Goal: Transaction & Acquisition: Purchase product/service

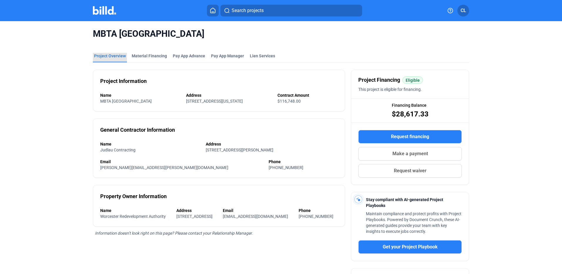
click at [112, 59] on div "Project Overview" at bounding box center [110, 56] width 32 height 6
click at [150, 55] on div "Material Financing" at bounding box center [149, 56] width 35 height 6
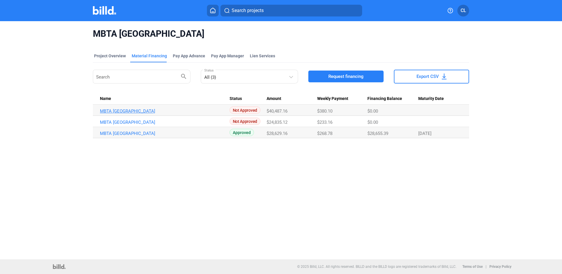
click at [159, 109] on link "MBTA [GEOGRAPHIC_DATA]" at bounding box center [165, 110] width 130 height 5
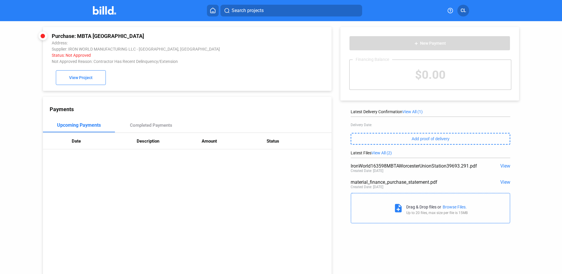
click at [118, 63] on div "Not Approved Reason: Contractor Has Recent Delinquency/Extension" at bounding box center [160, 61] width 217 height 5
click at [119, 62] on div "Not Approved Reason: Contractor Has Recent Delinquency/Extension" at bounding box center [160, 61] width 217 height 5
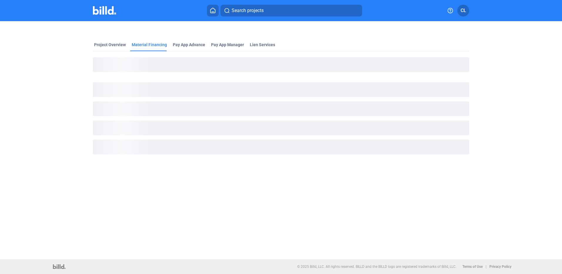
click at [105, 15] on div "Search projects CL" at bounding box center [281, 11] width 458 height 12
click at [106, 9] on img at bounding box center [104, 10] width 23 height 9
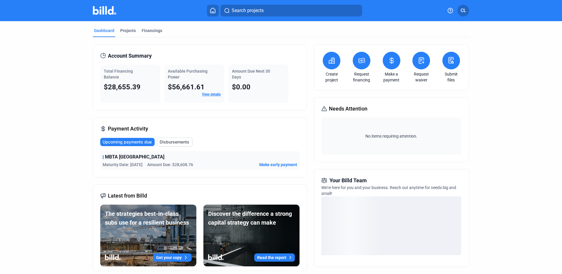
click at [259, 15] on button "Search projects" at bounding box center [291, 11] width 142 height 12
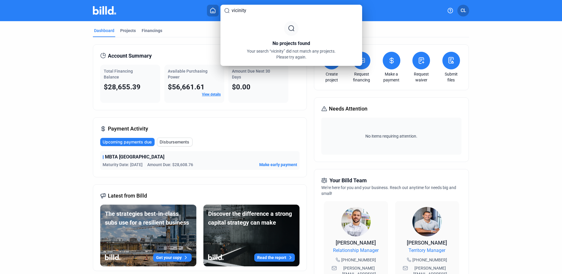
type input "vicinity"
drag, startPoint x: 69, startPoint y: 77, endPoint x: 109, endPoint y: 76, distance: 40.3
click at [69, 78] on div at bounding box center [281, 137] width 562 height 274
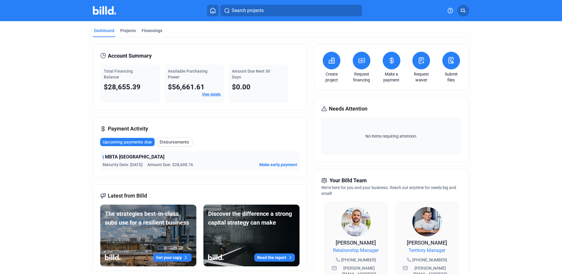
click at [335, 63] on button at bounding box center [332, 61] width 18 height 18
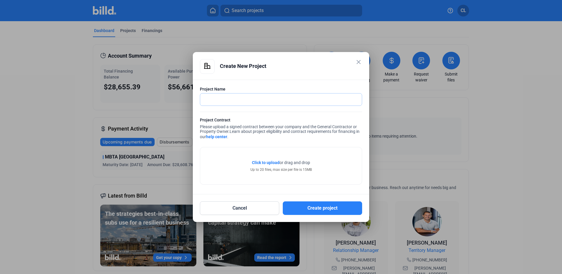
click at [278, 98] on input "text" at bounding box center [281, 99] width 162 height 12
paste input "MassDOT and Vicinity Parking Lots"
type input "MassDOT and Vicinity Parking Lots"
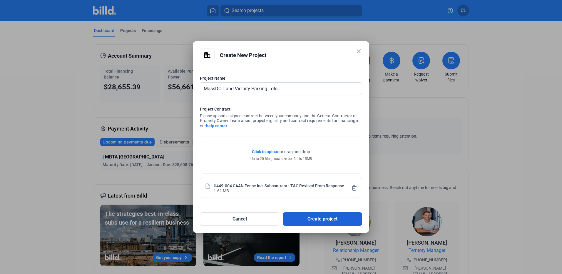
click at [312, 220] on button "Create project" at bounding box center [322, 219] width 79 height 14
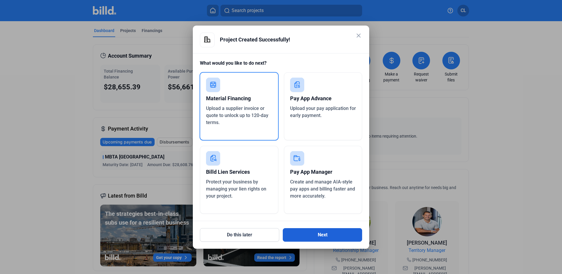
click at [333, 234] on button "Next" at bounding box center [322, 235] width 79 height 14
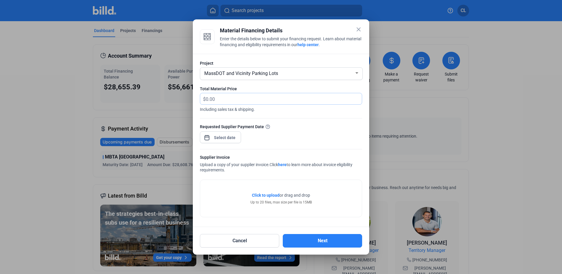
click at [261, 97] on input "text" at bounding box center [284, 98] width 156 height 11
click at [228, 103] on input "text" at bounding box center [284, 98] width 156 height 11
type input "15,651.76"
click at [228, 136] on div "close Material Financing Details Enter the details below to submit your financi…" at bounding box center [281, 137] width 562 height 274
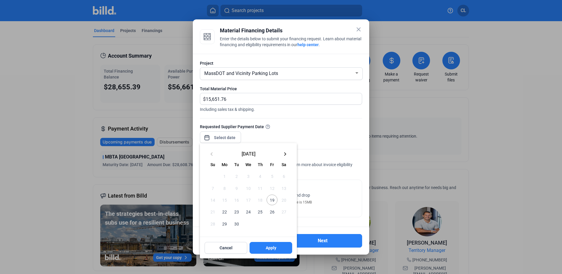
click at [271, 202] on span "19" at bounding box center [272, 200] width 11 height 11
click at [271, 250] on span "Apply" at bounding box center [271, 248] width 11 height 6
click at [325, 131] on div at bounding box center [281, 137] width 562 height 274
click at [329, 135] on div at bounding box center [281, 137] width 562 height 274
drag, startPoint x: 275, startPoint y: 199, endPoint x: 275, endPoint y: 206, distance: 6.2
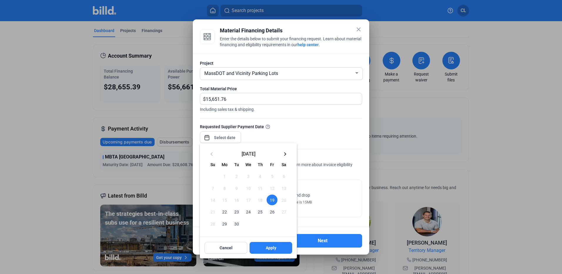
click at [276, 202] on span "19" at bounding box center [272, 200] width 11 height 11
click at [273, 254] on div "Cancel Apply" at bounding box center [248, 247] width 97 height 21
click at [272, 253] on button "Apply" at bounding box center [271, 248] width 43 height 12
click at [260, 250] on button "Apply" at bounding box center [271, 248] width 43 height 12
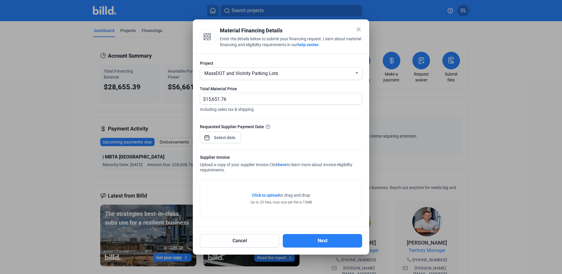
click at [278, 200] on div "Up to 20 files, max size per file is 15MB" at bounding box center [280, 202] width 61 height 5
click at [270, 194] on span "Click to upload" at bounding box center [266, 195] width 28 height 5
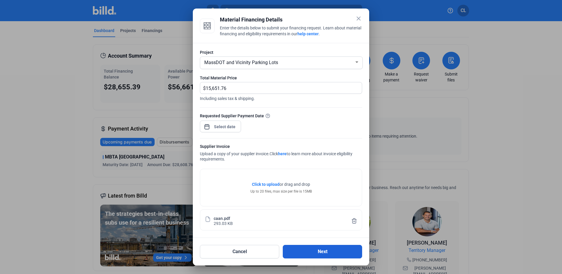
click at [315, 251] on button "Next" at bounding box center [322, 252] width 79 height 14
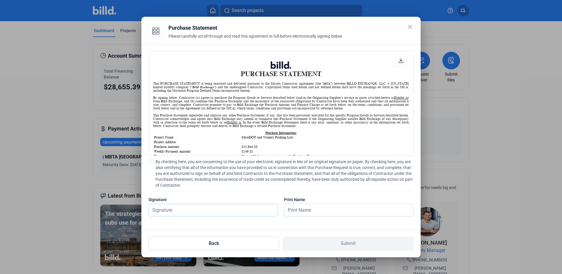
click at [185, 208] on input "text" at bounding box center [213, 210] width 129 height 12
type input "[PERSON_NAME]"
click at [150, 160] on span at bounding box center [150, 161] width 5 height 5
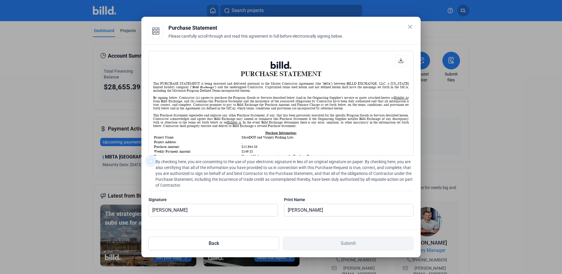
click at [0, 0] on input "By checking here, you are consenting to the use of your electronic signature in…" at bounding box center [0, 0] width 0 height 0
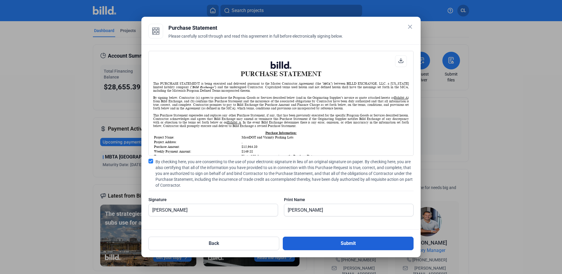
click at [345, 242] on button "Submit" at bounding box center [348, 244] width 131 height 14
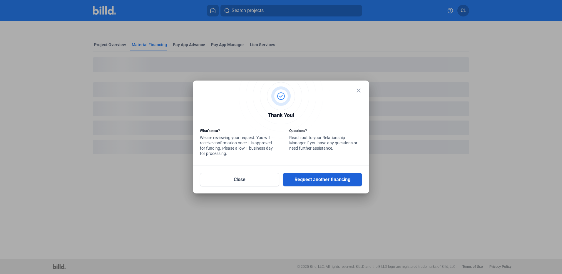
click at [340, 175] on button "Request another financing" at bounding box center [322, 180] width 79 height 14
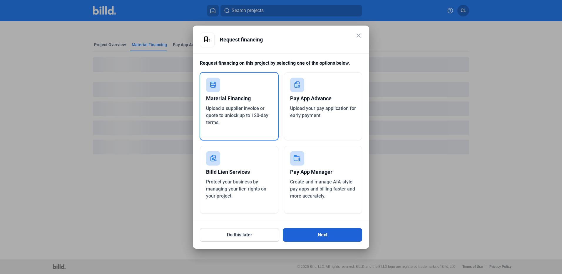
click at [314, 230] on button "Next" at bounding box center [322, 235] width 79 height 14
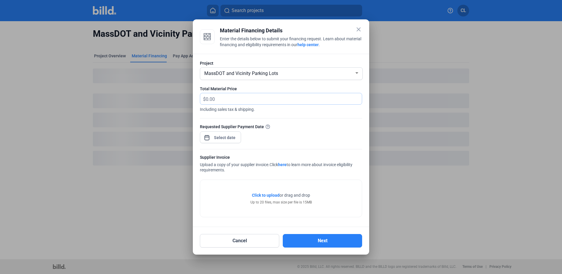
click at [241, 97] on input "text" at bounding box center [284, 98] width 156 height 11
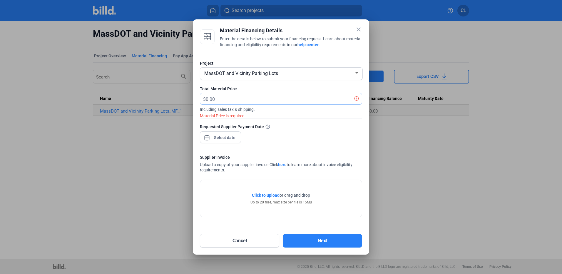
click at [271, 97] on input "text" at bounding box center [280, 98] width 149 height 11
type input "894.42"
click at [227, 138] on div "close Material Financing Details Enter the details below to submit your financi…" at bounding box center [281, 137] width 562 height 274
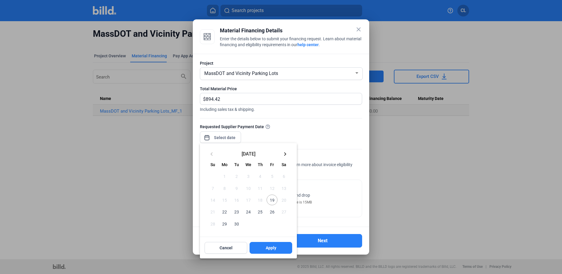
click at [273, 198] on span "19" at bounding box center [272, 200] width 11 height 11
click at [277, 246] on button "Apply" at bounding box center [271, 248] width 43 height 12
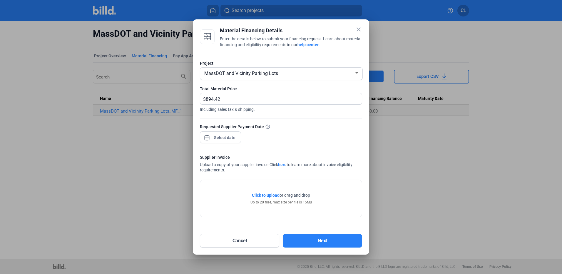
click at [262, 196] on span "Click to upload" at bounding box center [266, 195] width 28 height 5
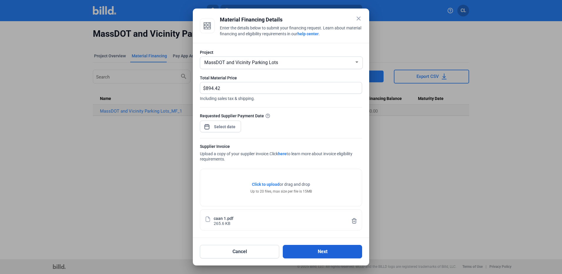
click at [335, 257] on button "Next" at bounding box center [322, 252] width 79 height 14
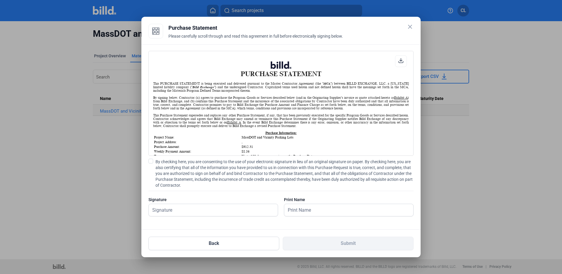
scroll to position [0, 0]
click at [253, 210] on input "text" at bounding box center [213, 210] width 129 height 12
type input "[PERSON_NAME]"
click at [152, 160] on span at bounding box center [150, 161] width 5 height 5
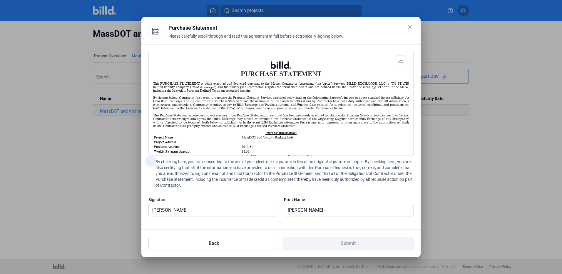
click at [0, 0] on input "By checking here, you are consenting to the use of your electronic signature in…" at bounding box center [0, 0] width 0 height 0
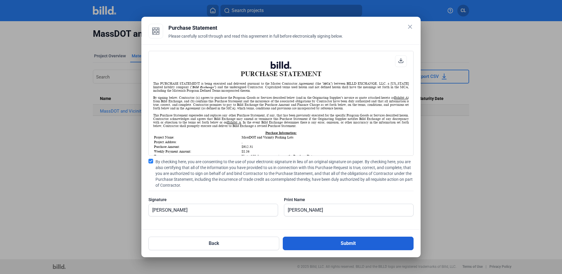
click at [309, 241] on button "Submit" at bounding box center [348, 244] width 131 height 14
